Goal: Transaction & Acquisition: Purchase product/service

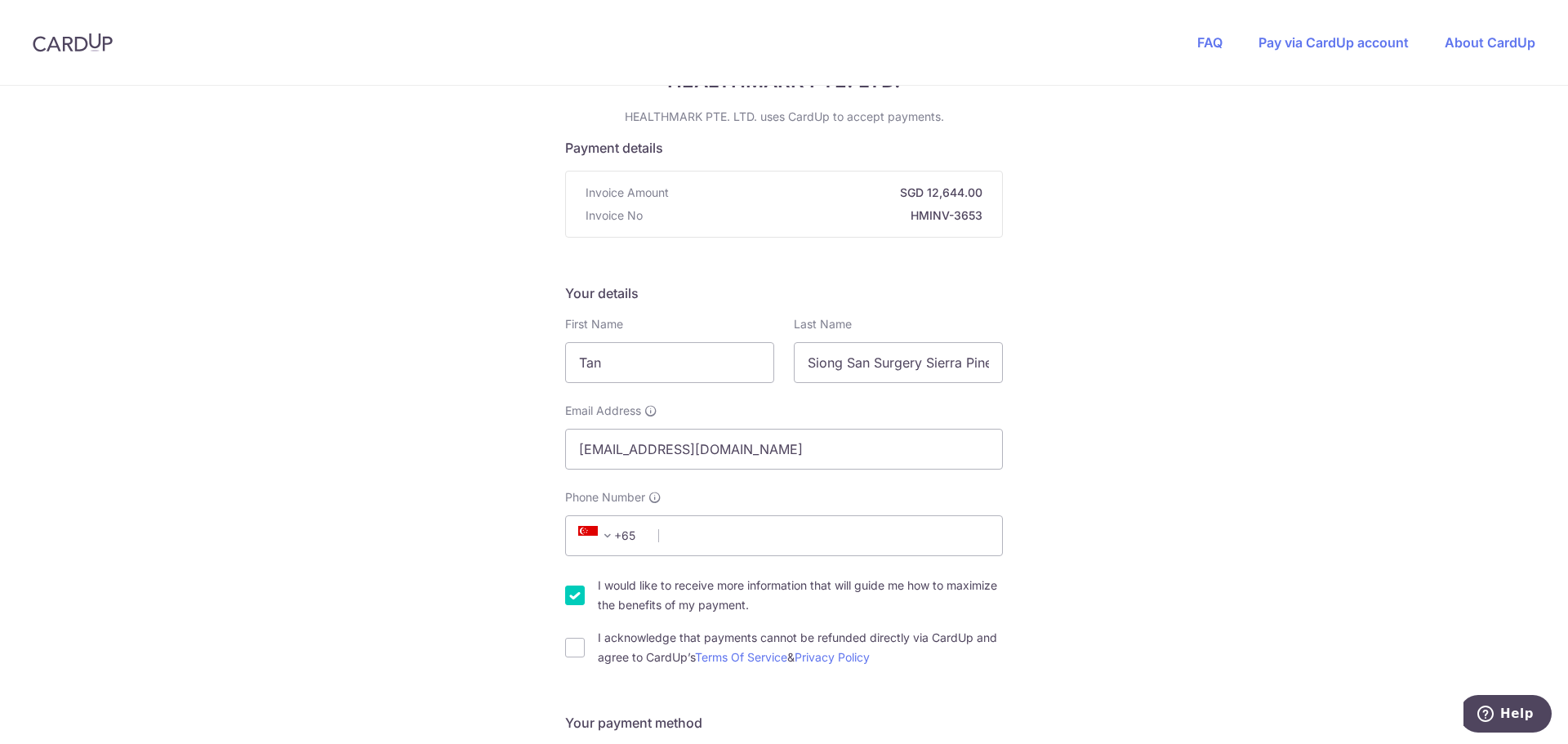
scroll to position [163, 0]
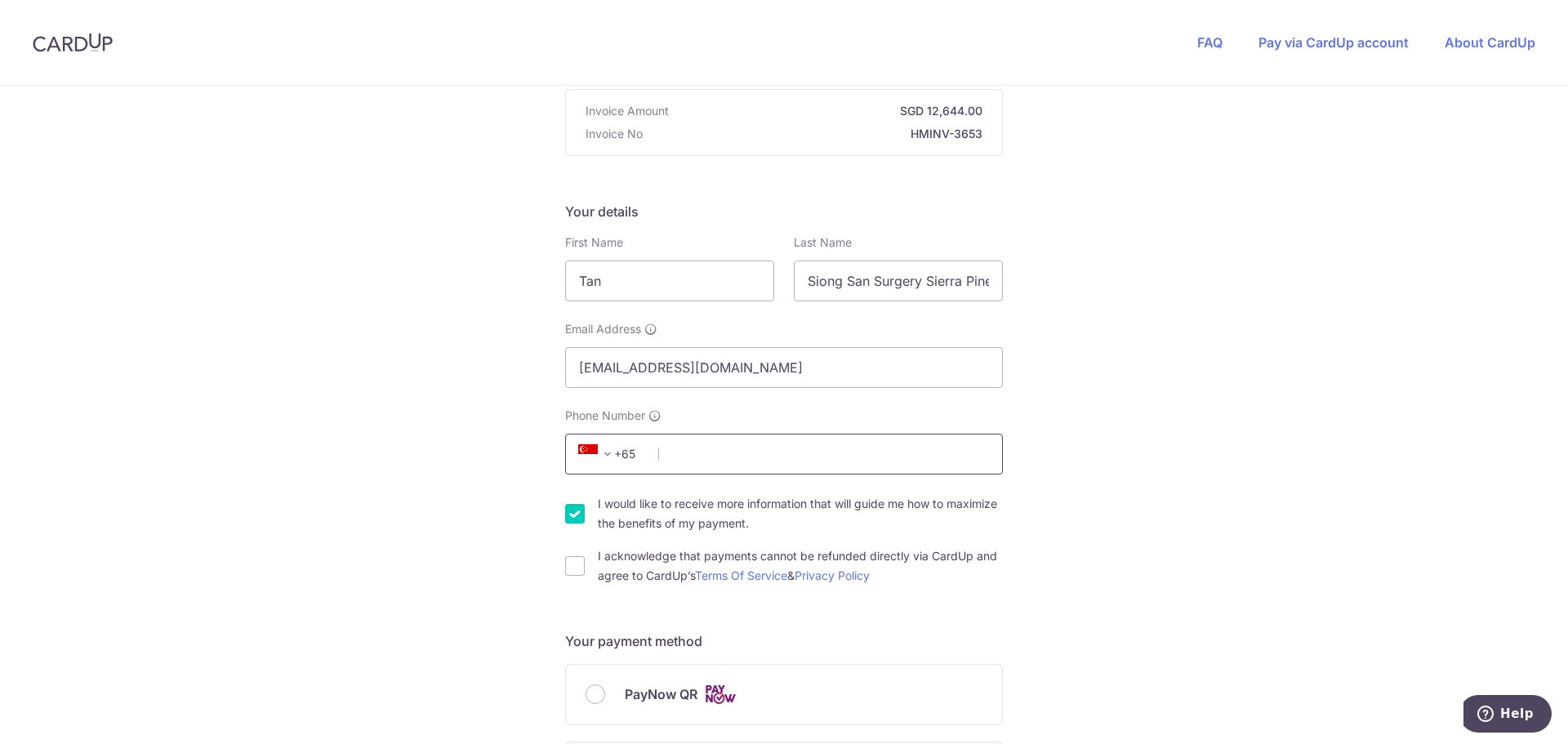
click at [687, 455] on input "Phone Number" at bounding box center [784, 454] width 437 height 41
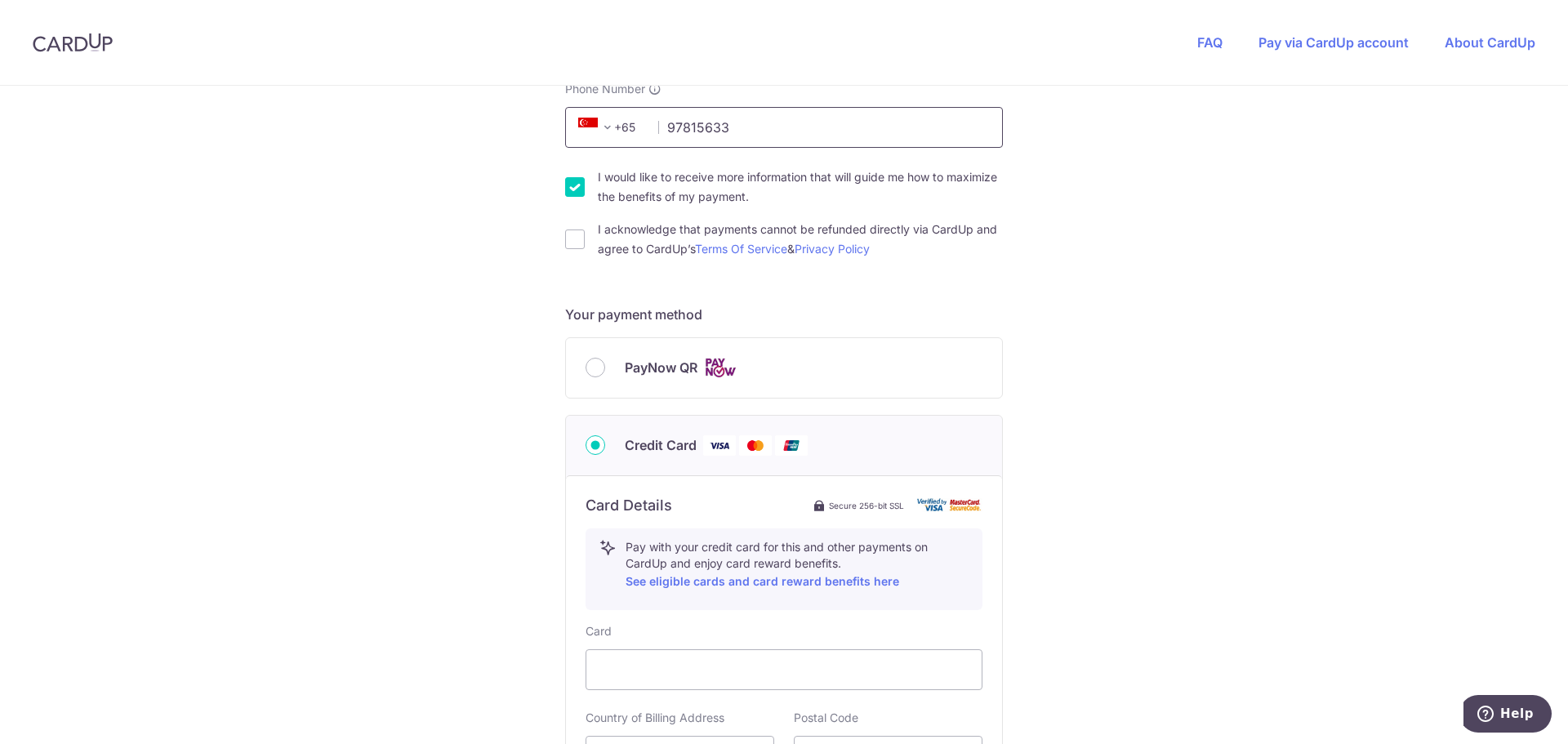
scroll to position [572, 0]
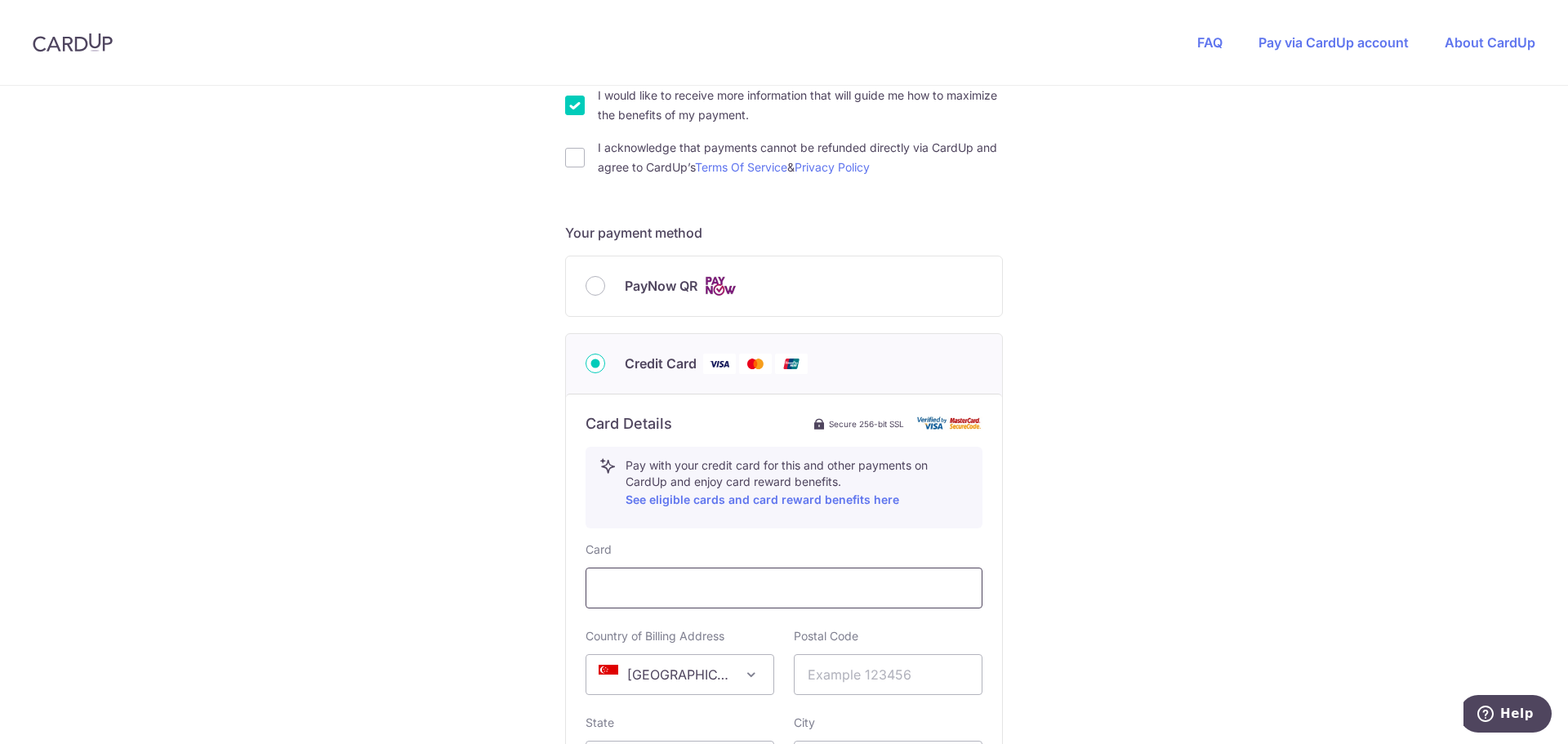
type input "97815633"
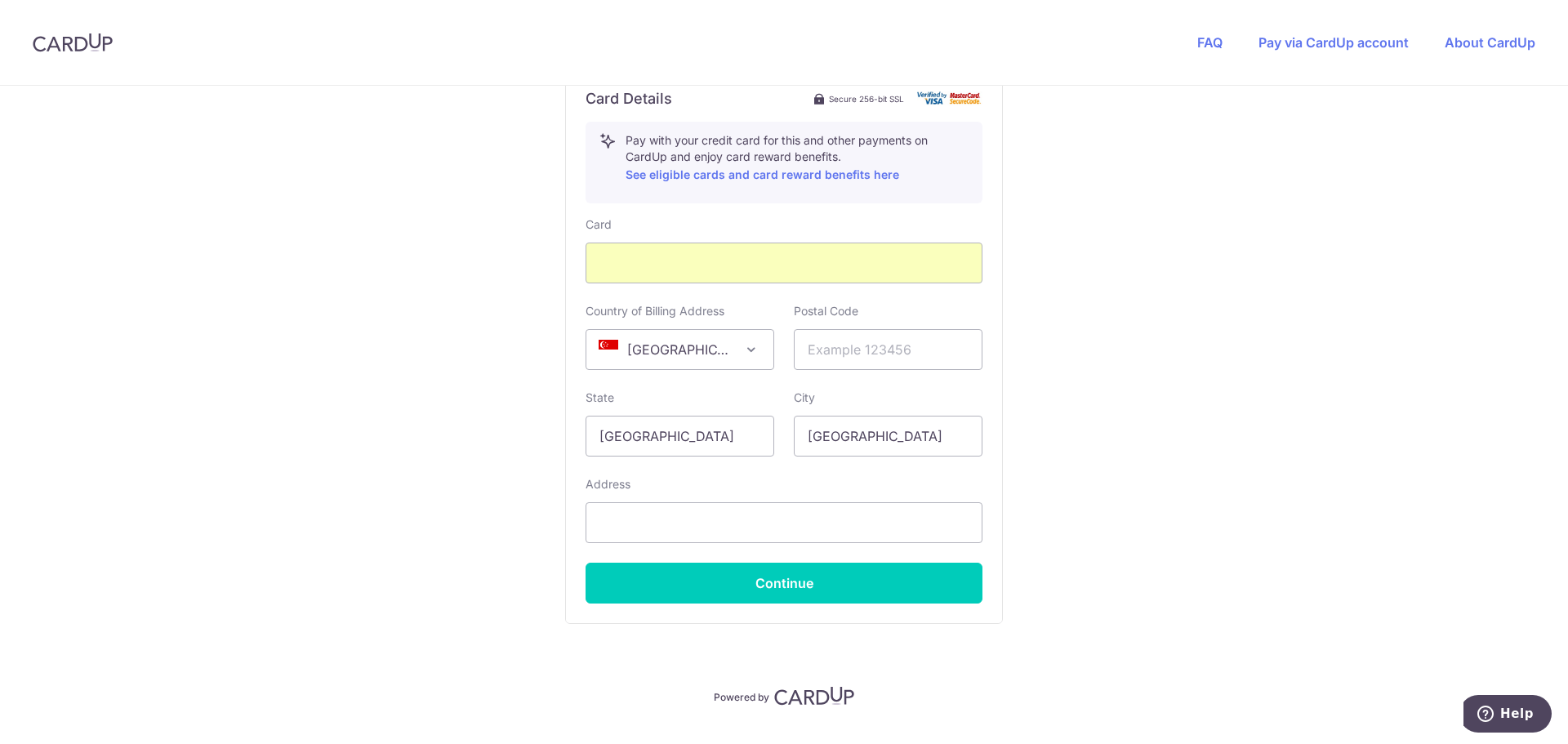
scroll to position [898, 0]
click at [837, 355] on input "text" at bounding box center [888, 348] width 189 height 41
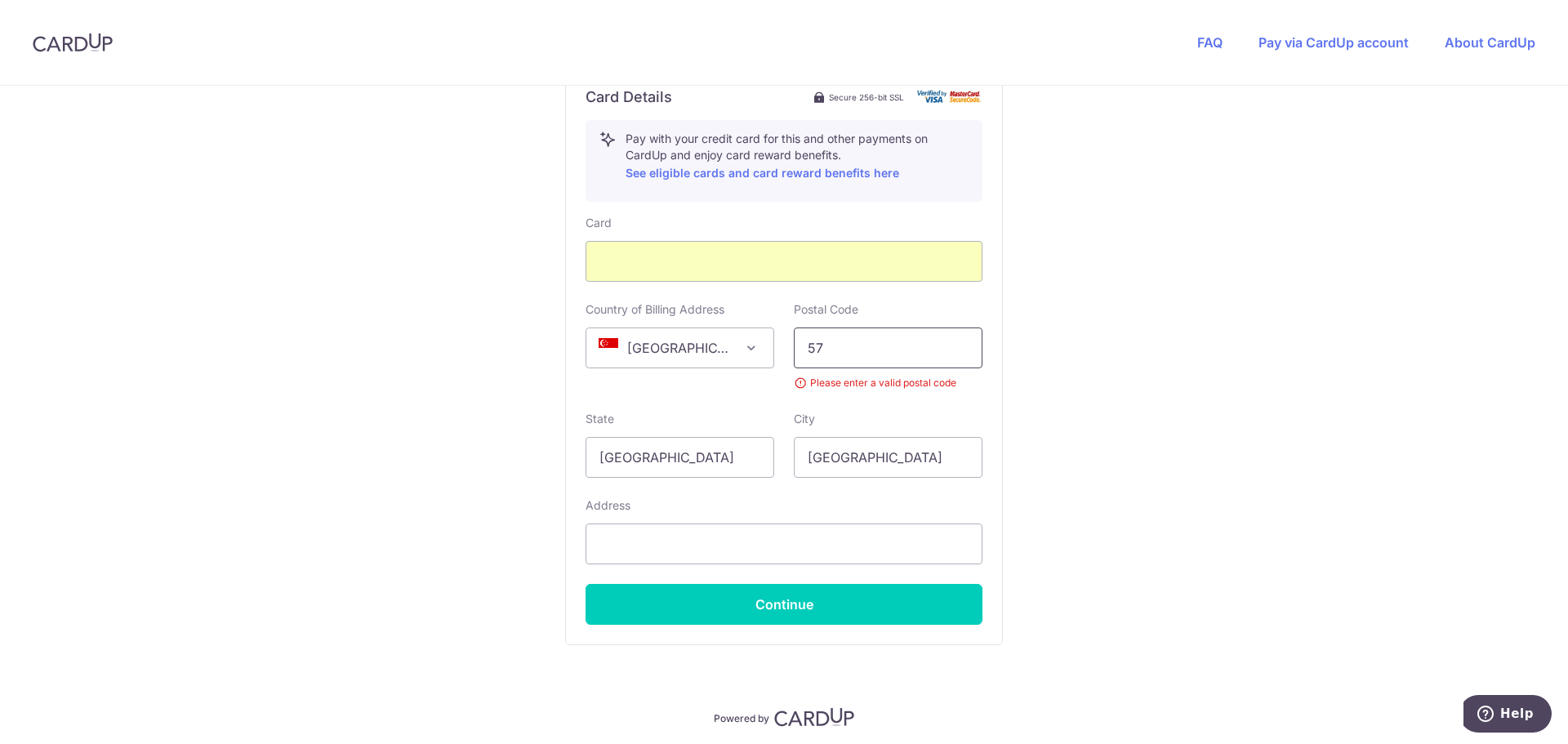
type input "5"
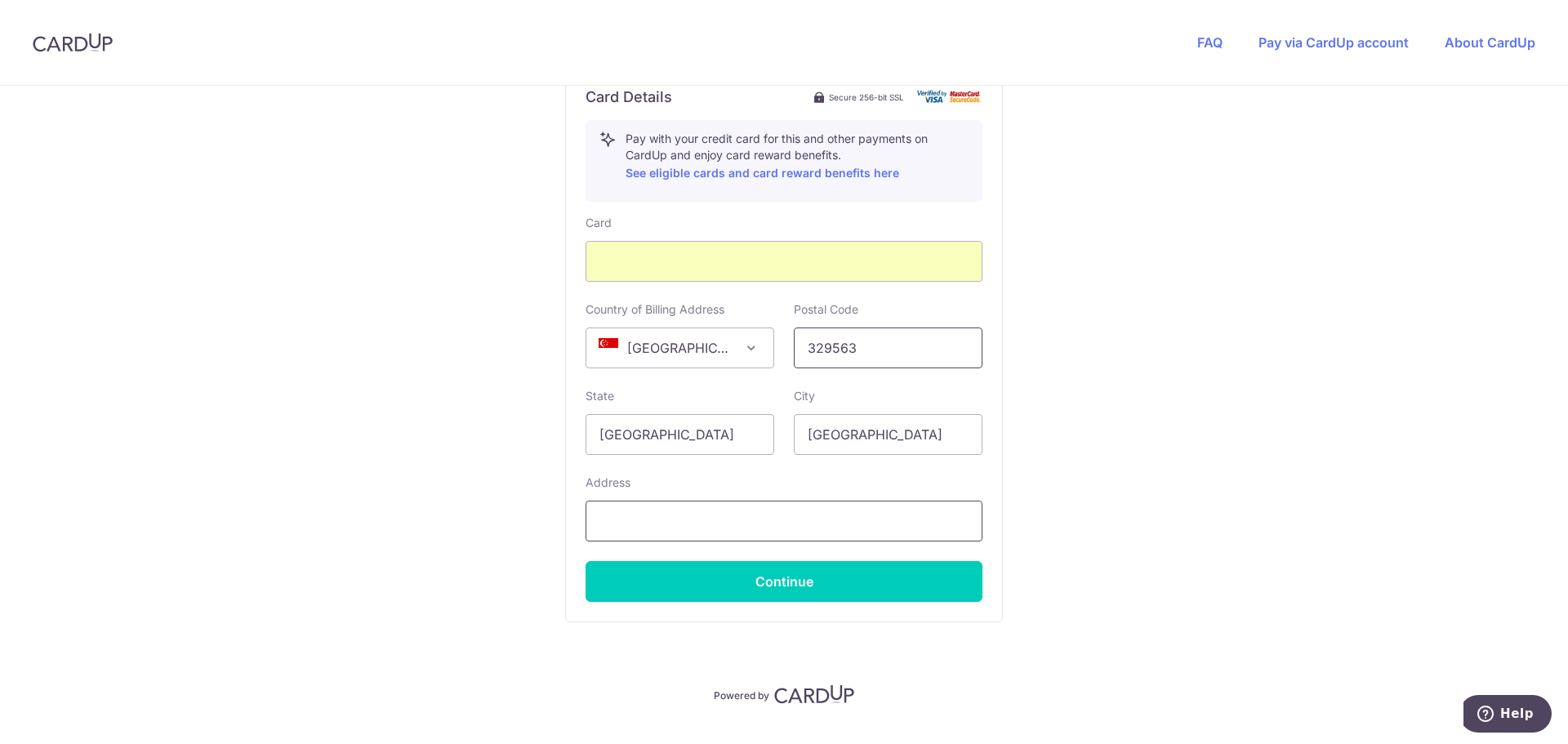
type input "329563"
click at [666, 517] on input "text" at bounding box center [784, 521] width 397 height 41
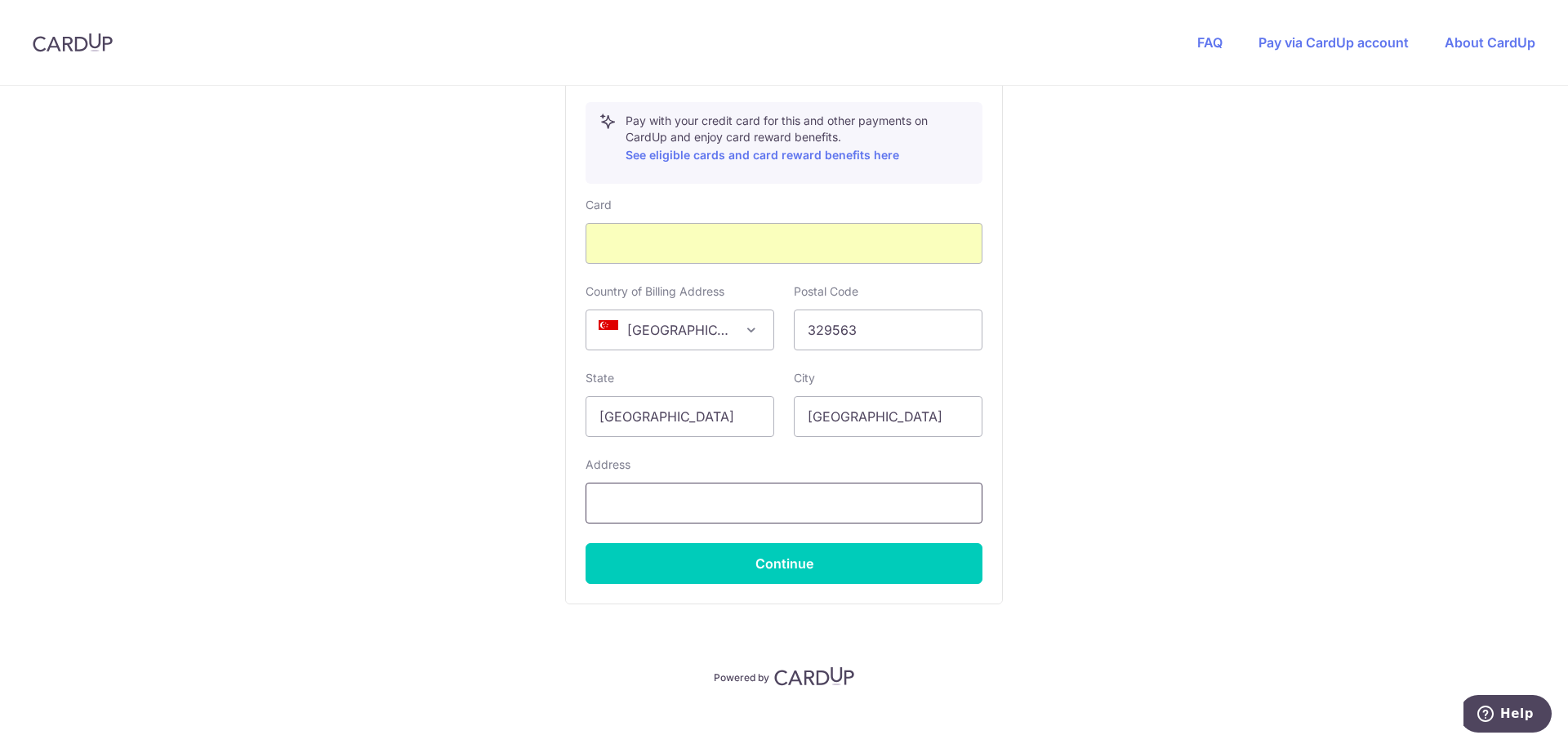
scroll to position [935, 0]
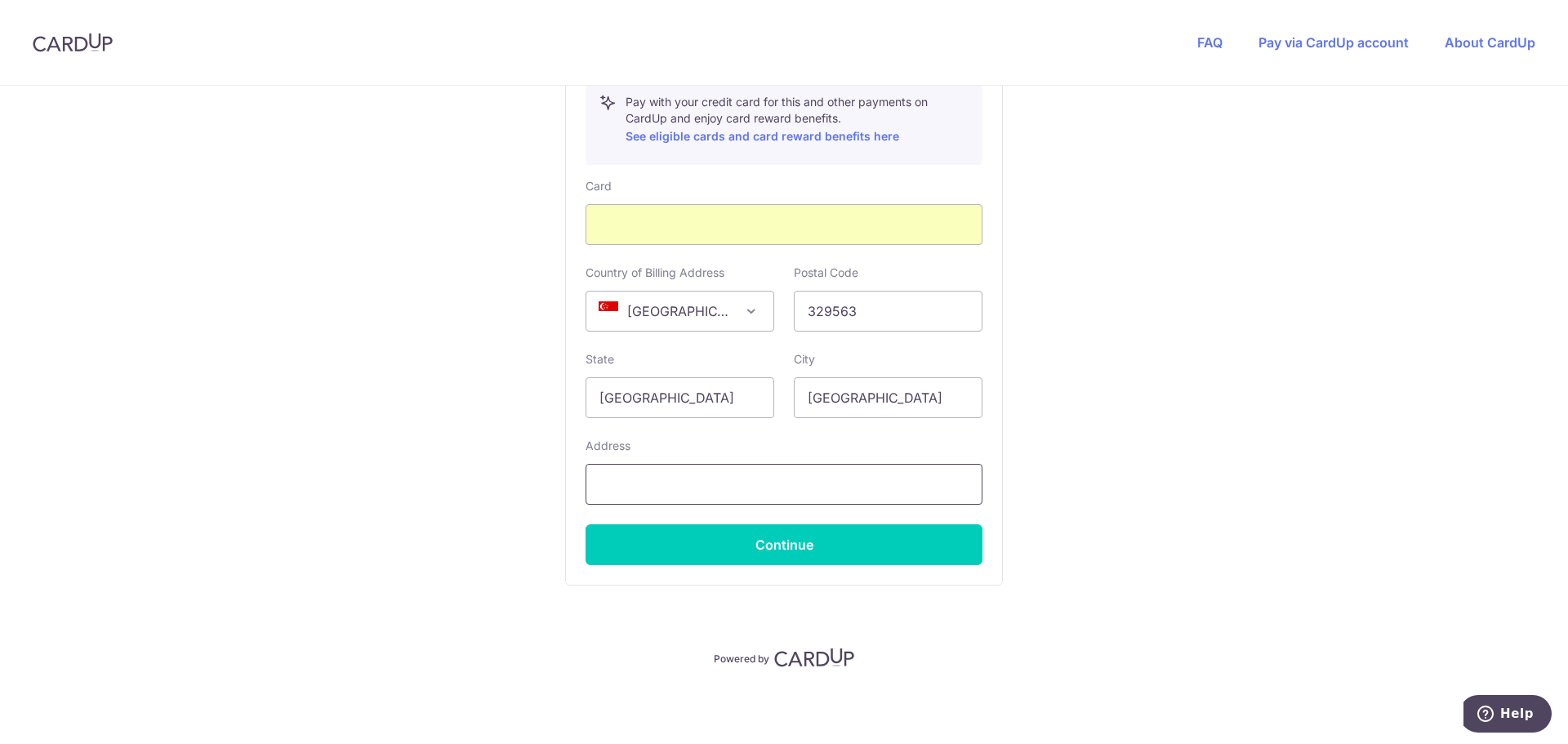
click at [651, 478] on input "text" at bounding box center [784, 484] width 397 height 41
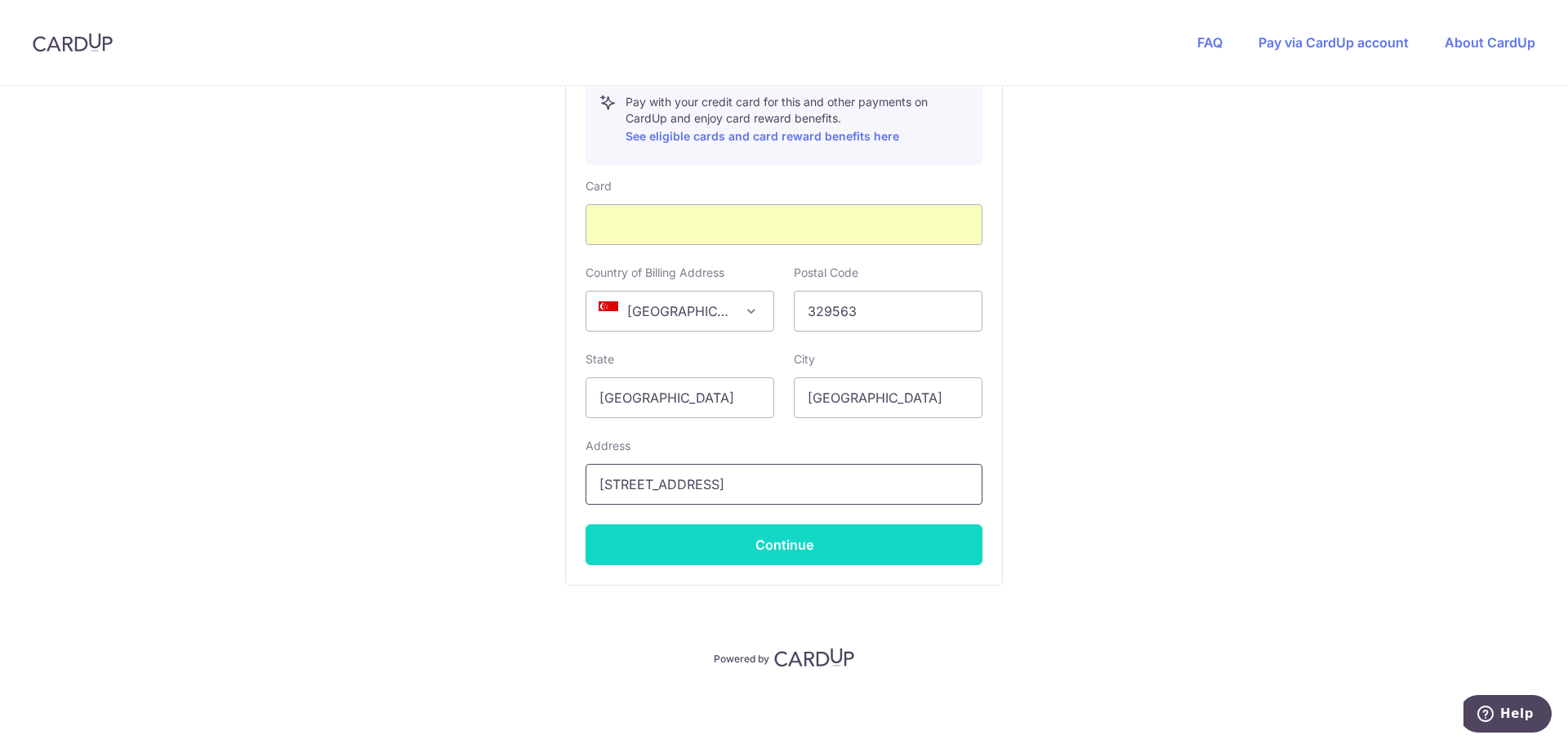
type input "[STREET_ADDRESS]"
click at [817, 549] on button "Continue" at bounding box center [784, 545] width 397 height 41
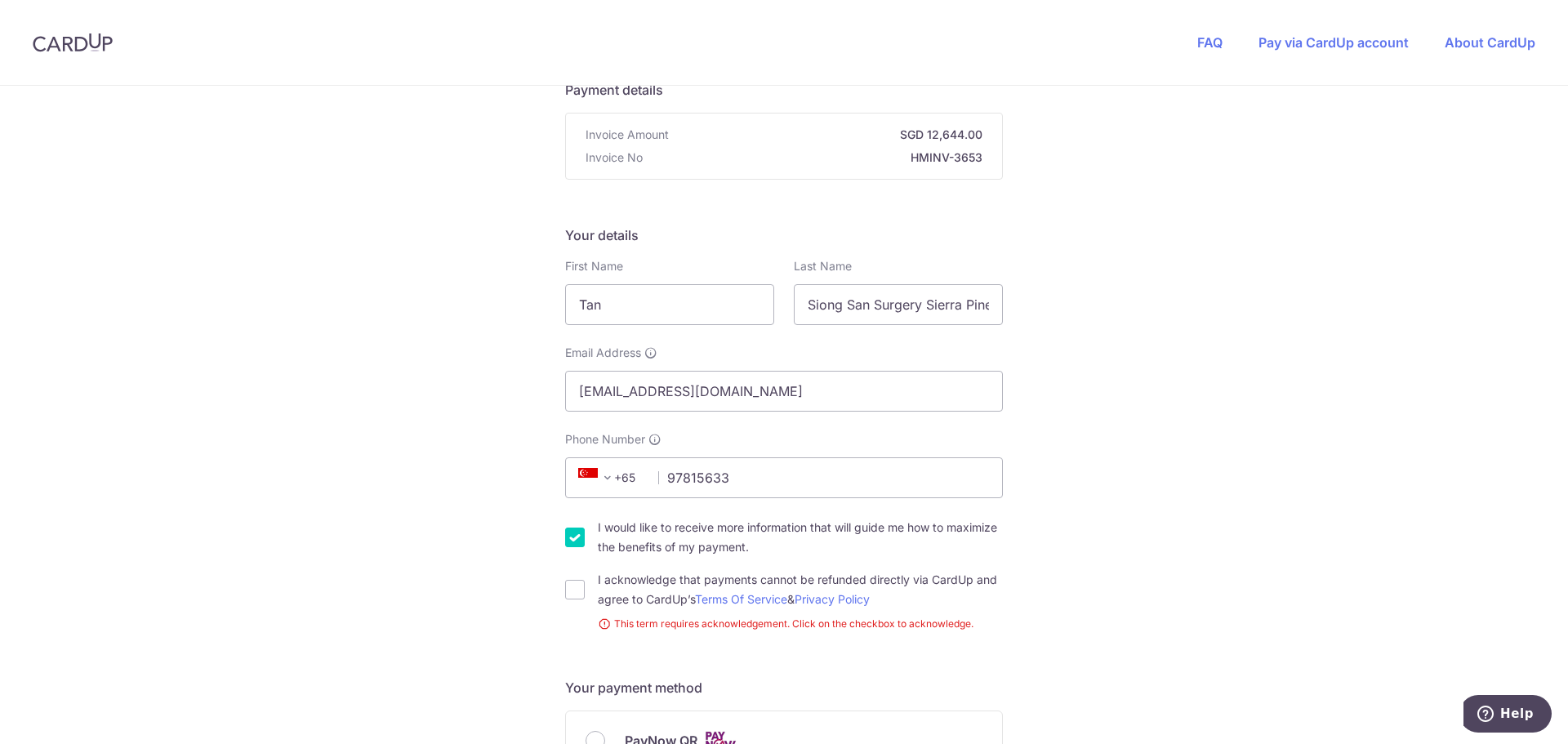
scroll to position [163, 0]
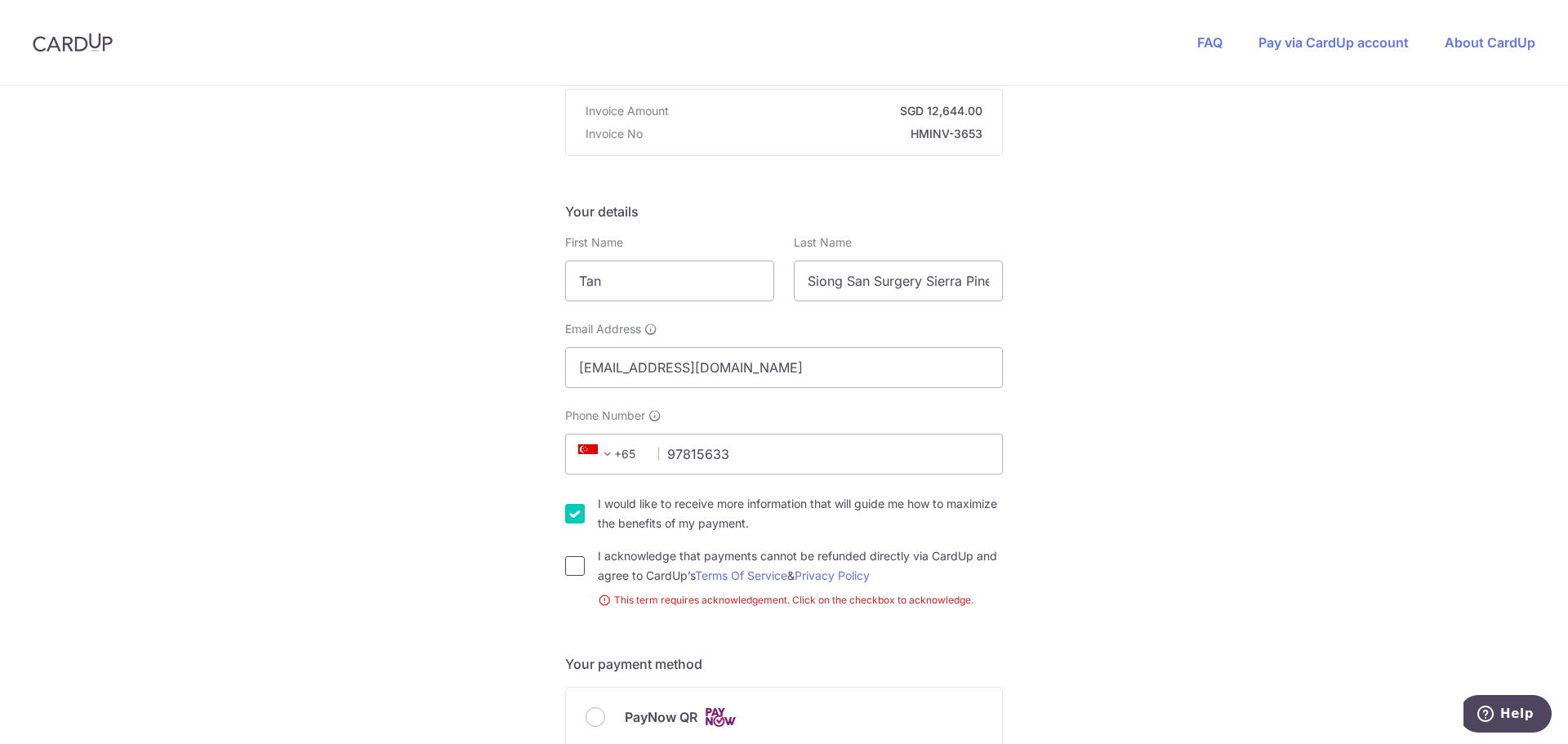
click at [572, 566] on input "I acknowledge that payments cannot be refunded directly via CardUp and agree to…" at bounding box center [575, 566] width 20 height 20
checkbox input "true"
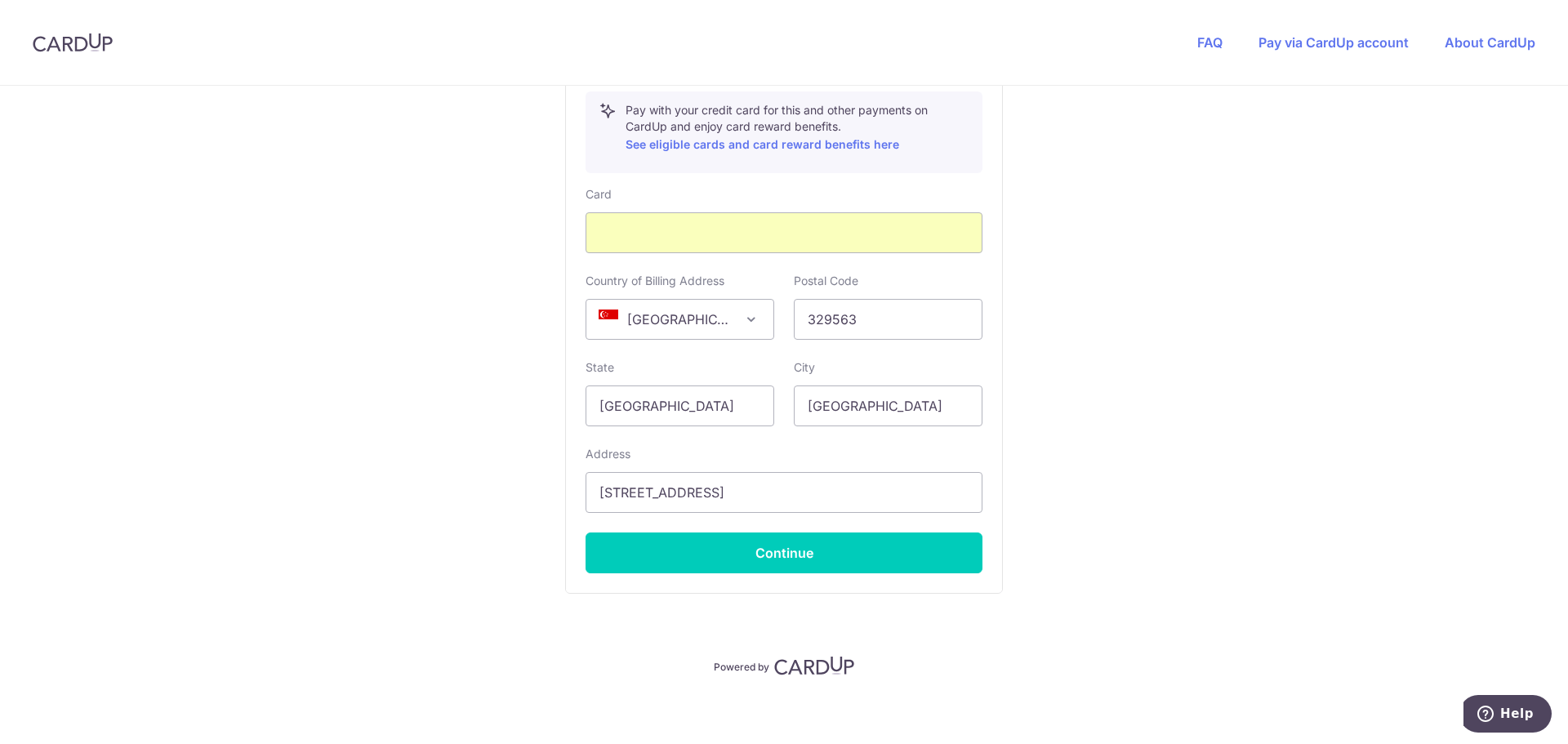
scroll to position [935, 0]
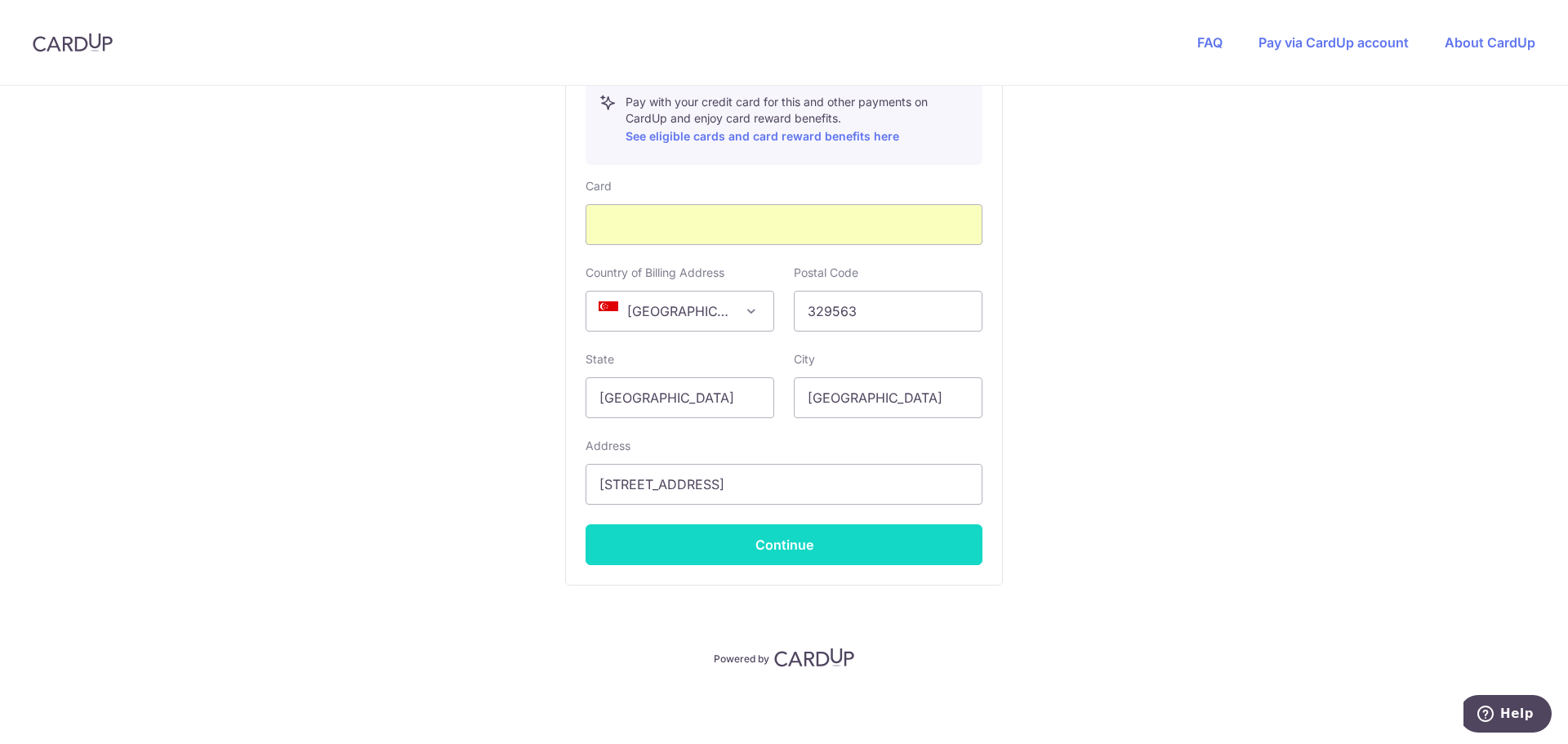
click at [766, 550] on button "Continue" at bounding box center [784, 545] width 397 height 41
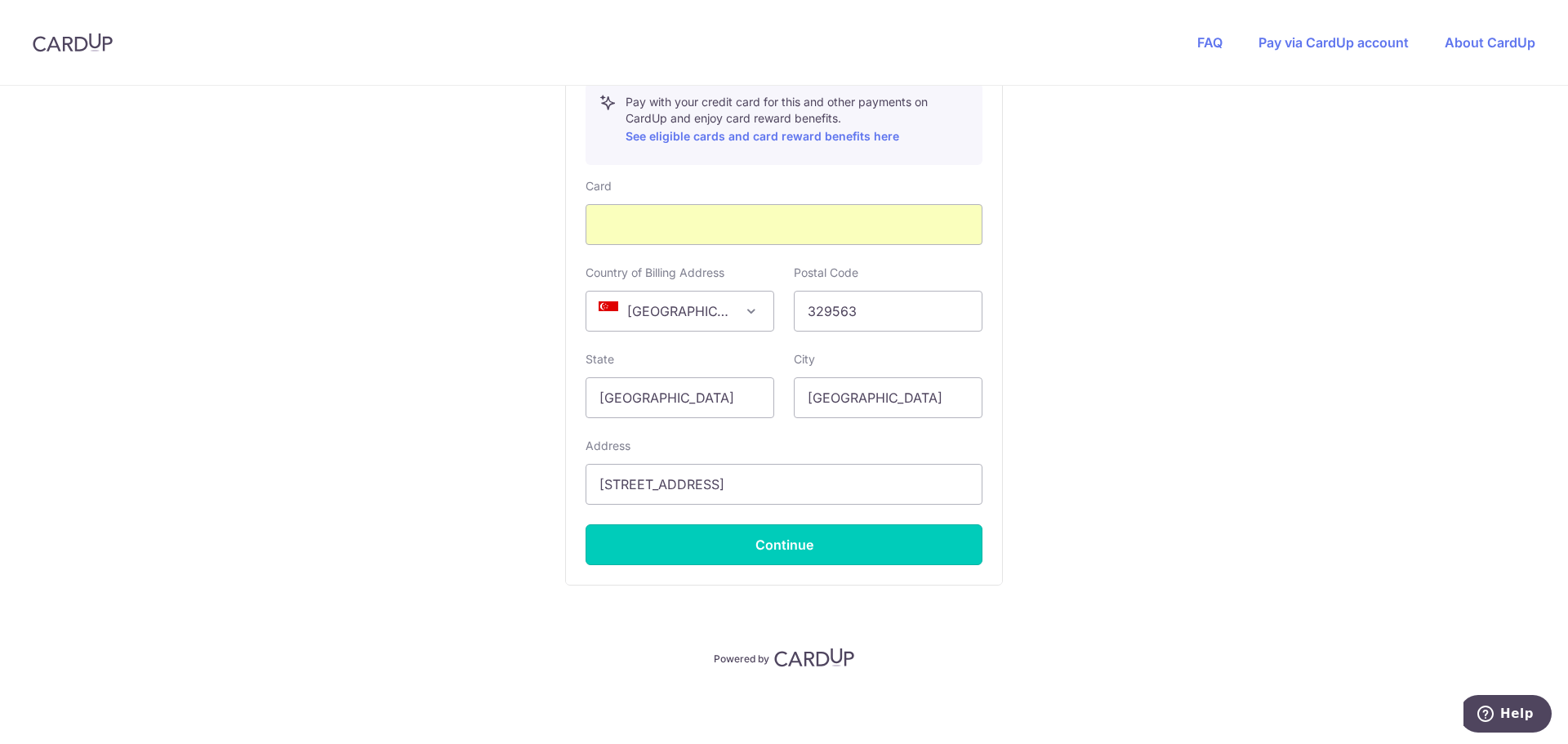
type input "**** 4642"
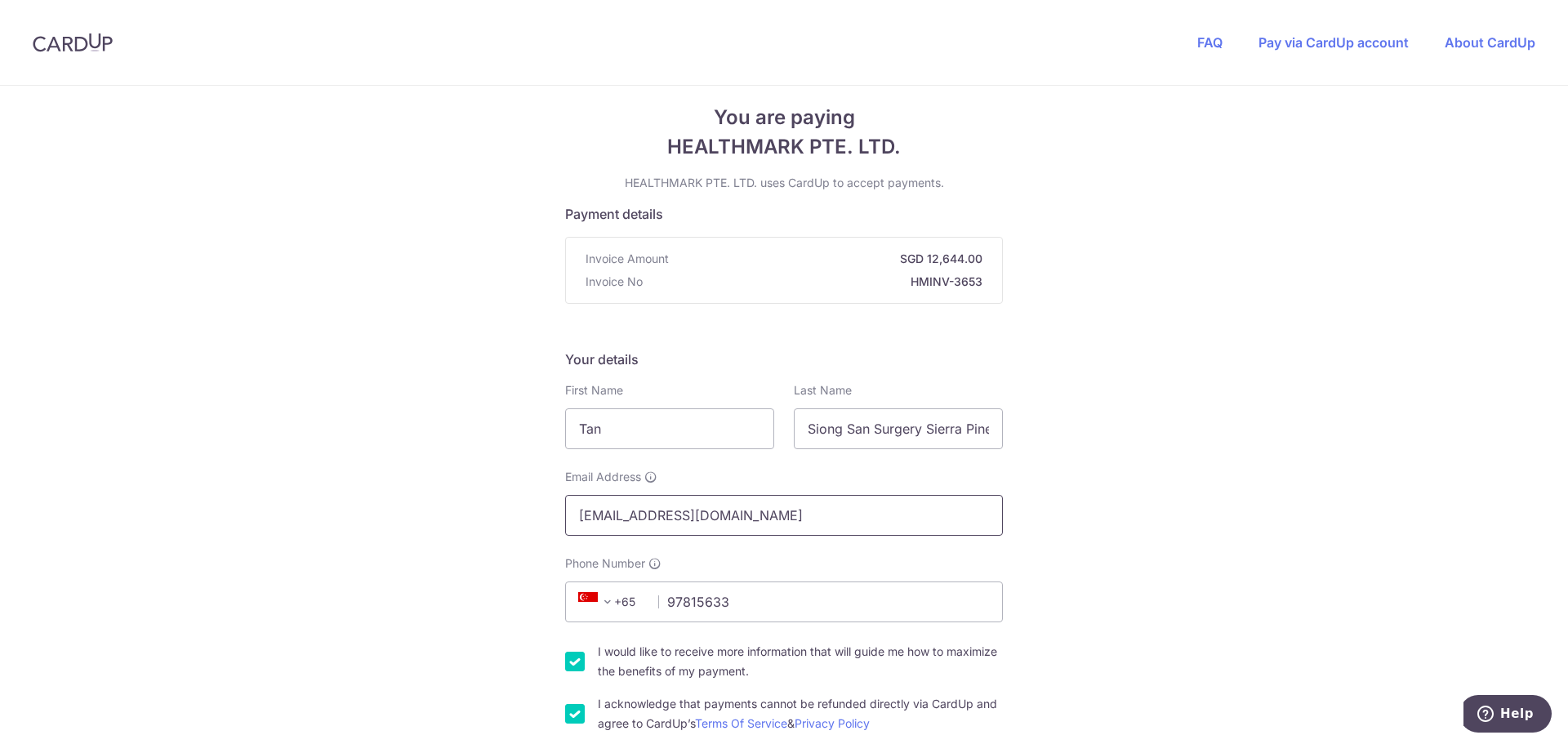
scroll to position [0, 0]
